Goal: Information Seeking & Learning: Understand process/instructions

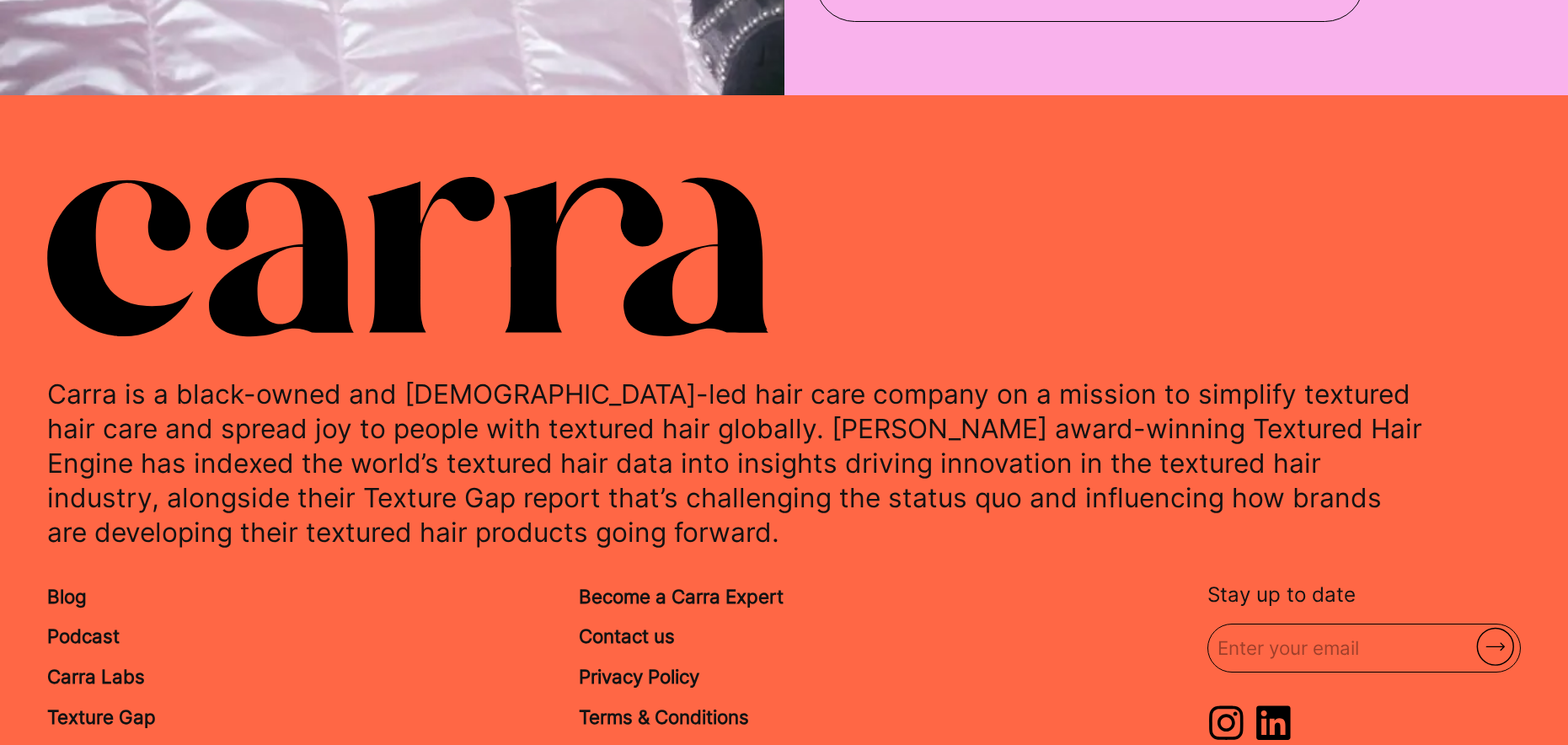
scroll to position [7825, 0]
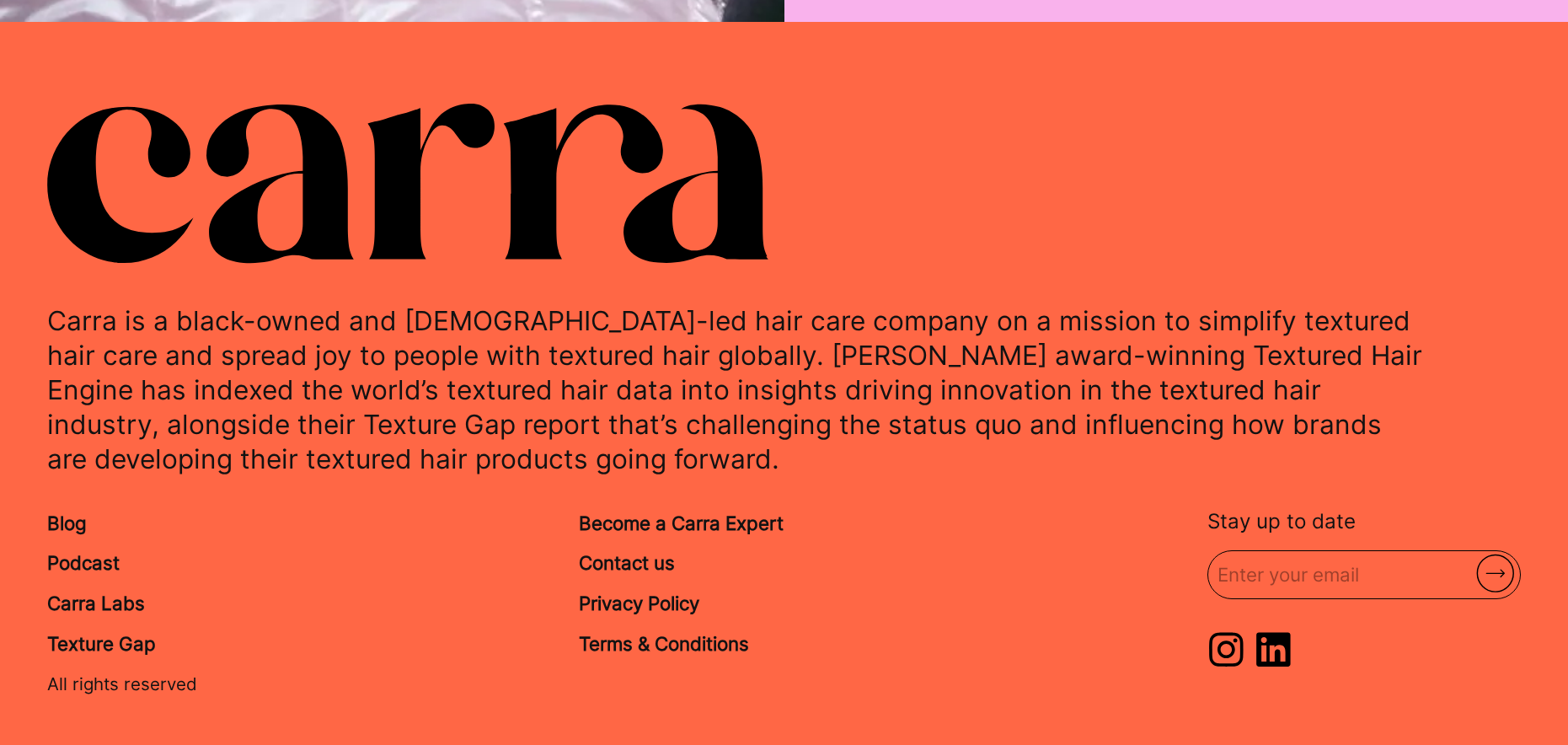
click at [703, 632] on link "Terms & Conditions" at bounding box center [664, 643] width 170 height 23
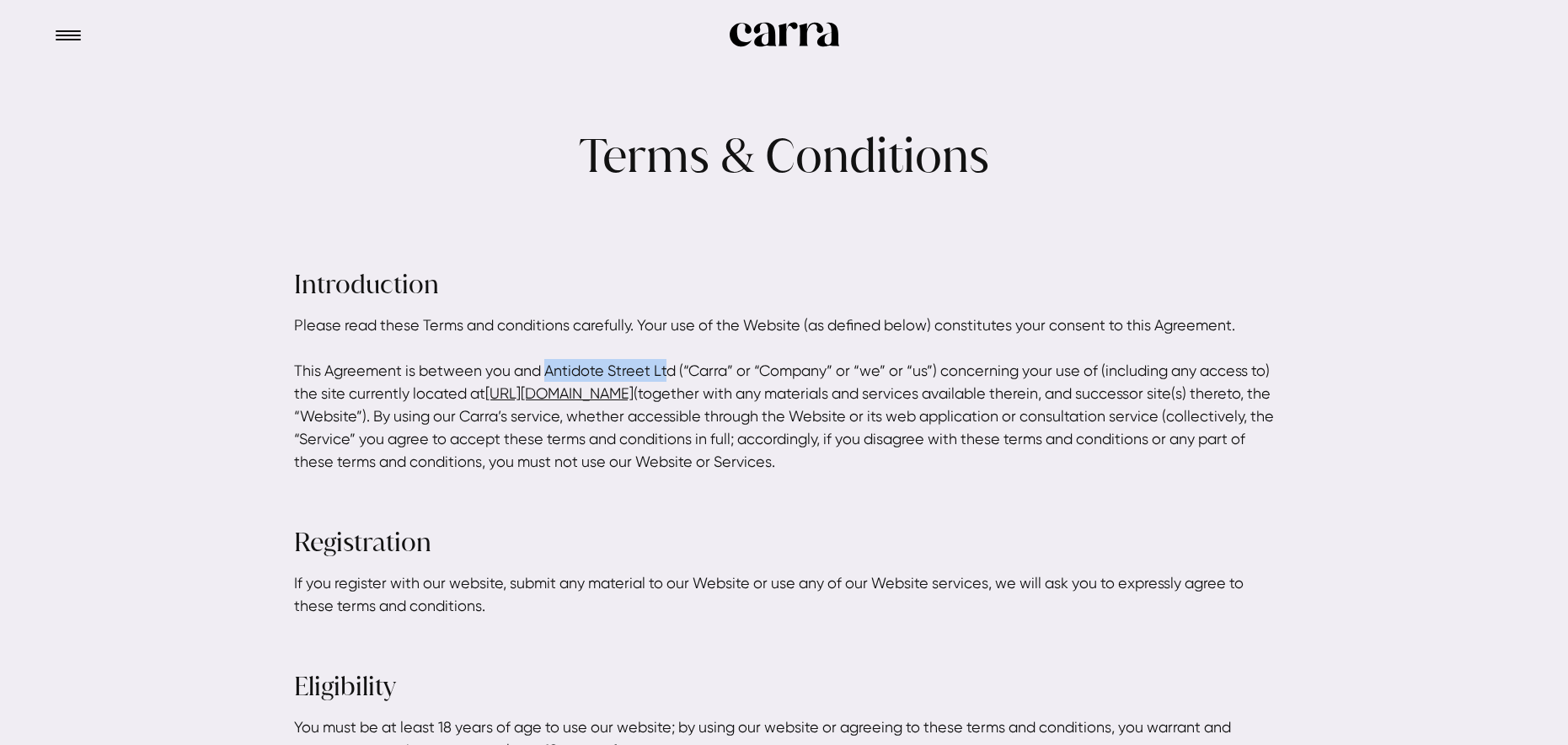
drag, startPoint x: 546, startPoint y: 370, endPoint x: 670, endPoint y: 372, distance: 124.0
click at [670, 372] on p "Please read these Terms and conditions carefully. Your use of the Website (as d…" at bounding box center [784, 393] width 981 height 159
drag, startPoint x: 720, startPoint y: 368, endPoint x: 546, endPoint y: 369, distance: 174.0
click at [546, 369] on p "Please read these Terms and conditions carefully. Your use of the Website (as d…" at bounding box center [784, 393] width 981 height 159
copy p "Antidote Street Ltd (“Carra”"
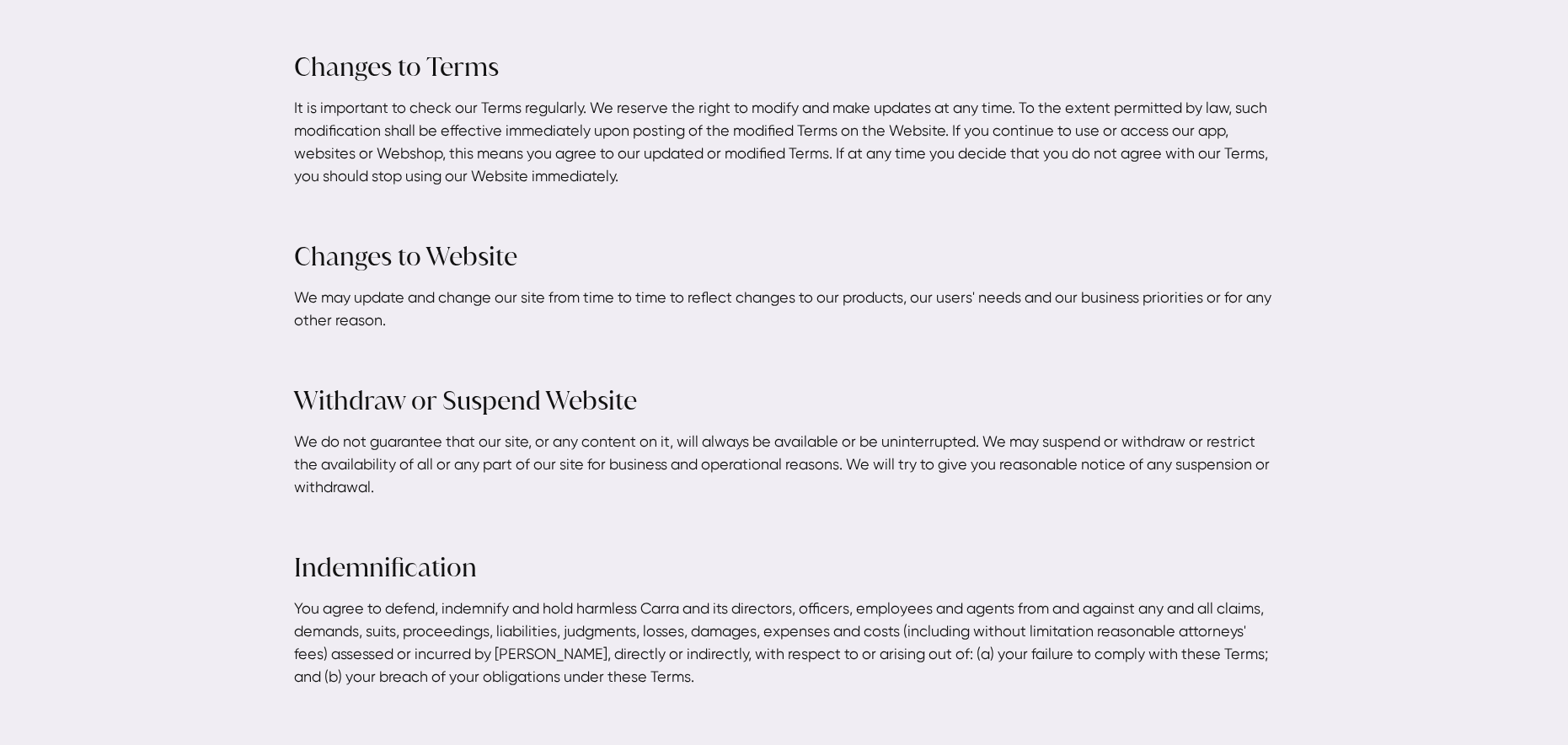
scroll to position [3815, 0]
